Goal: Find specific page/section

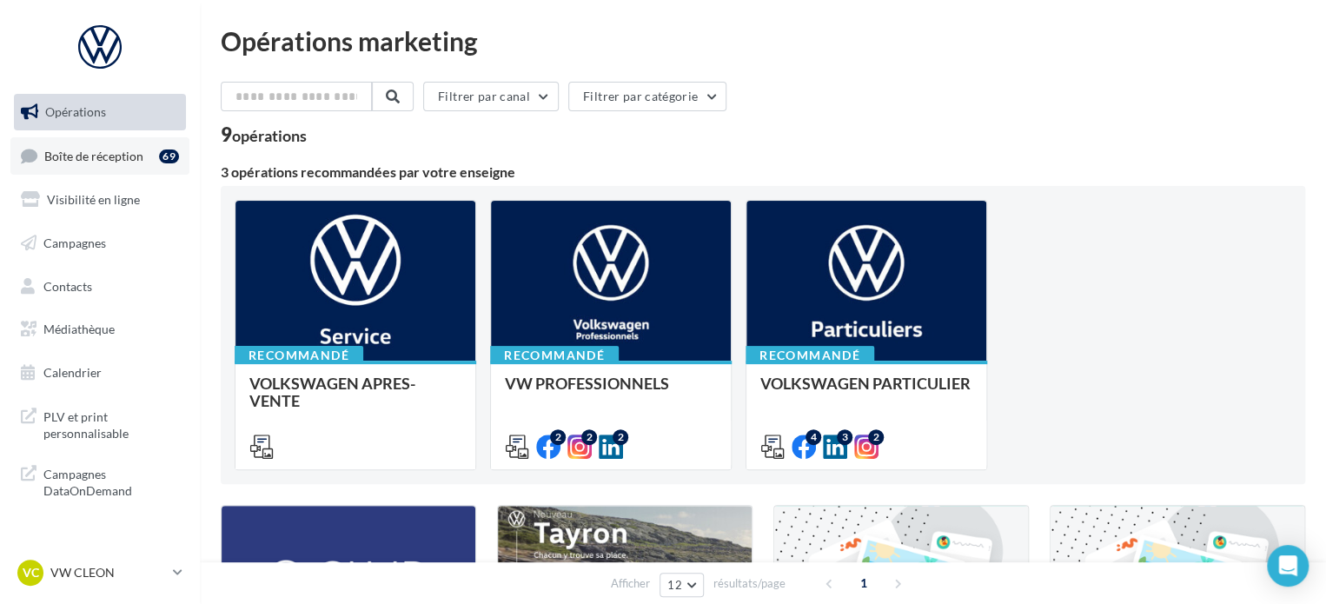
click at [141, 149] on span "Boîte de réception" at bounding box center [93, 155] width 99 height 15
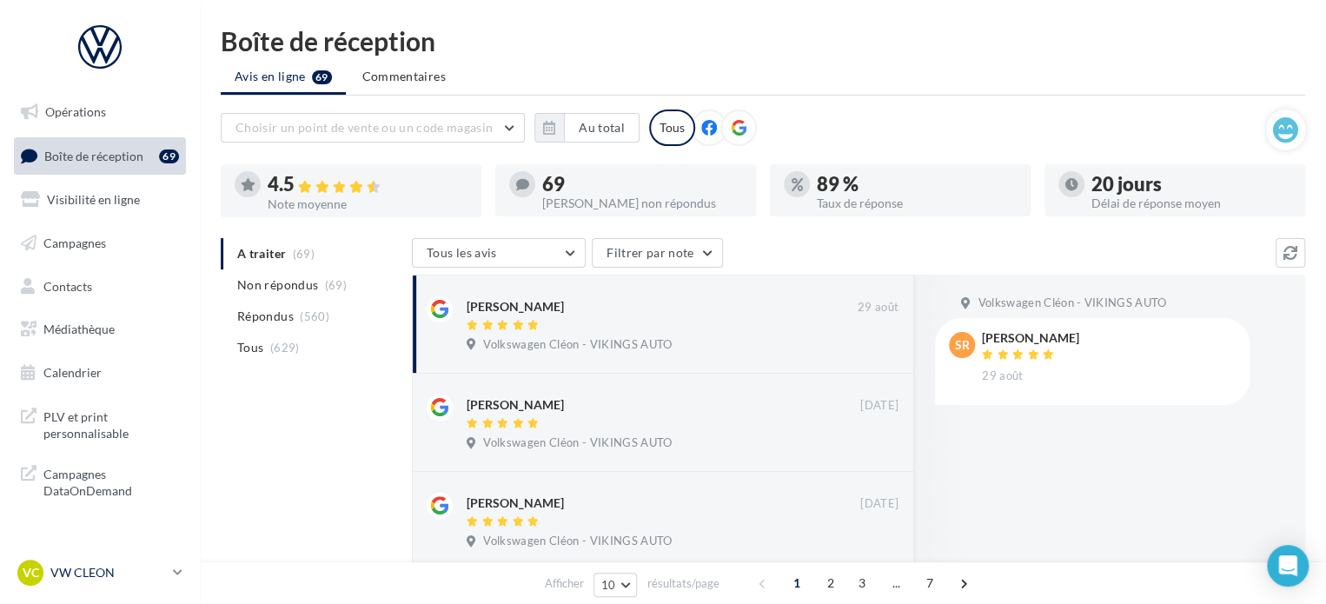
click at [76, 585] on div "VC VW CLEON vw-cle-vau" at bounding box center [91, 573] width 149 height 26
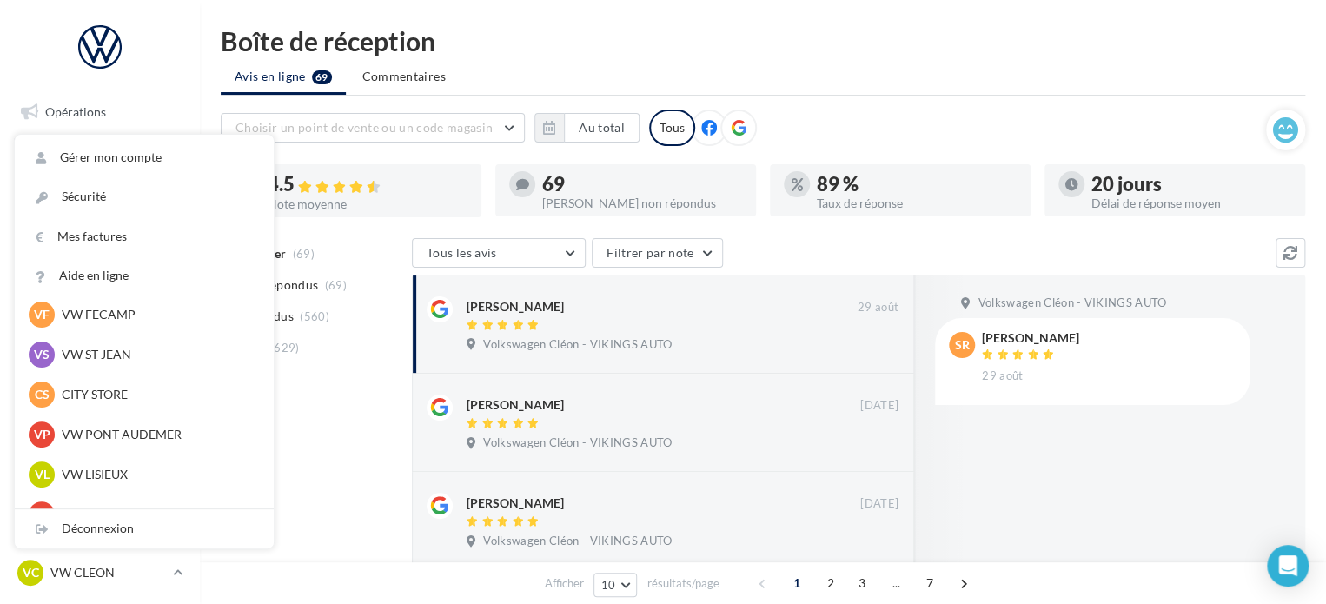
scroll to position [261, 0]
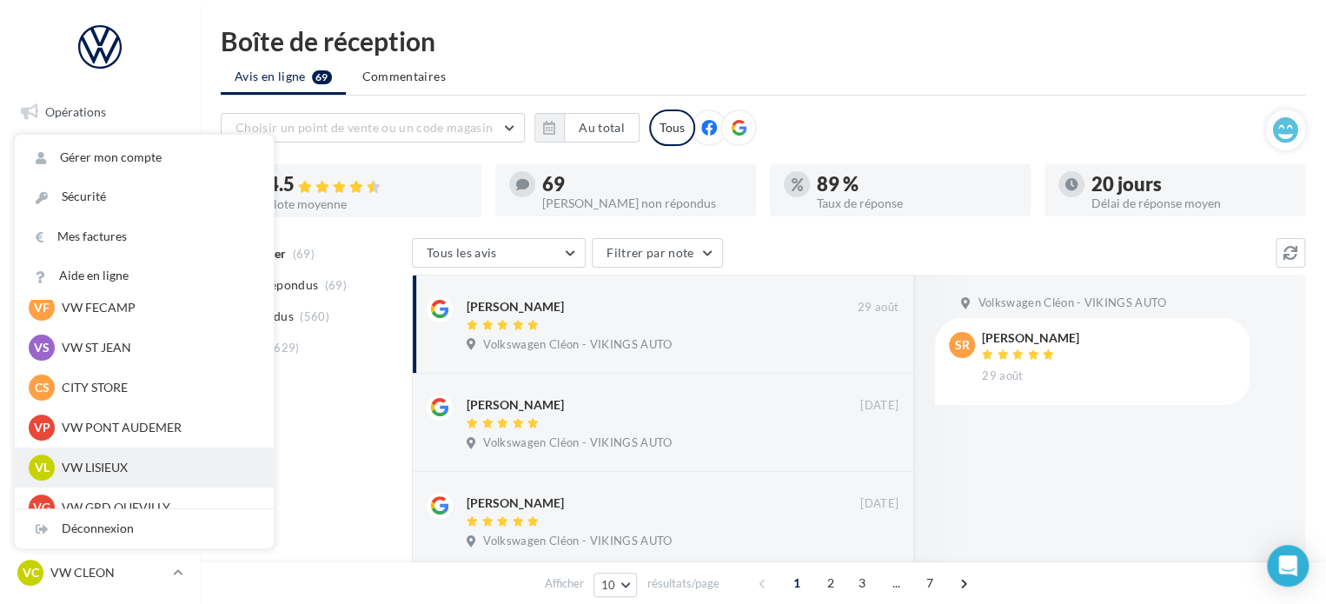
click at [155, 468] on p "VW LISIEUX" at bounding box center [157, 467] width 191 height 17
